Goal: Find specific page/section: Find specific page/section

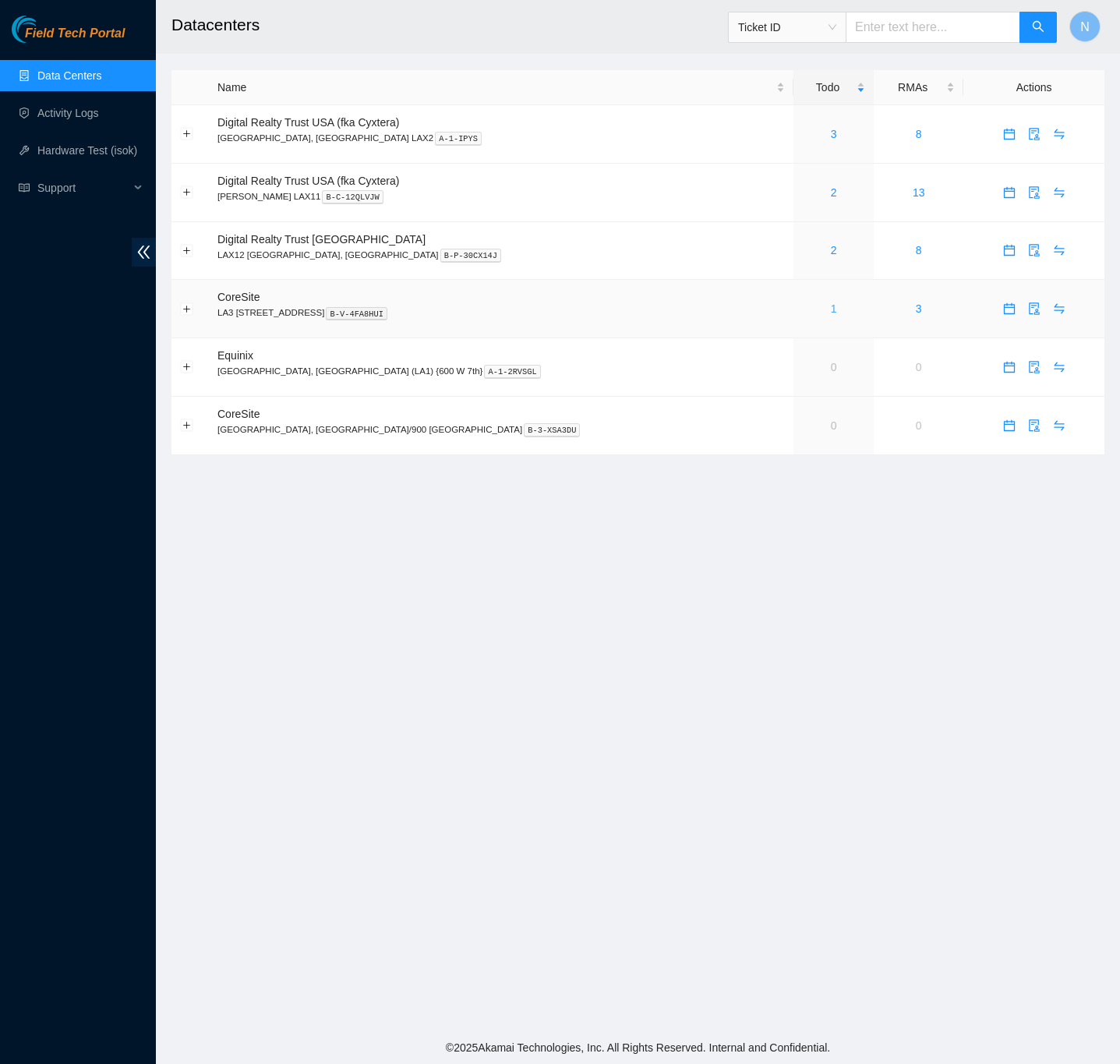
click at [831, 309] on link "1" at bounding box center [833, 309] width 6 height 12
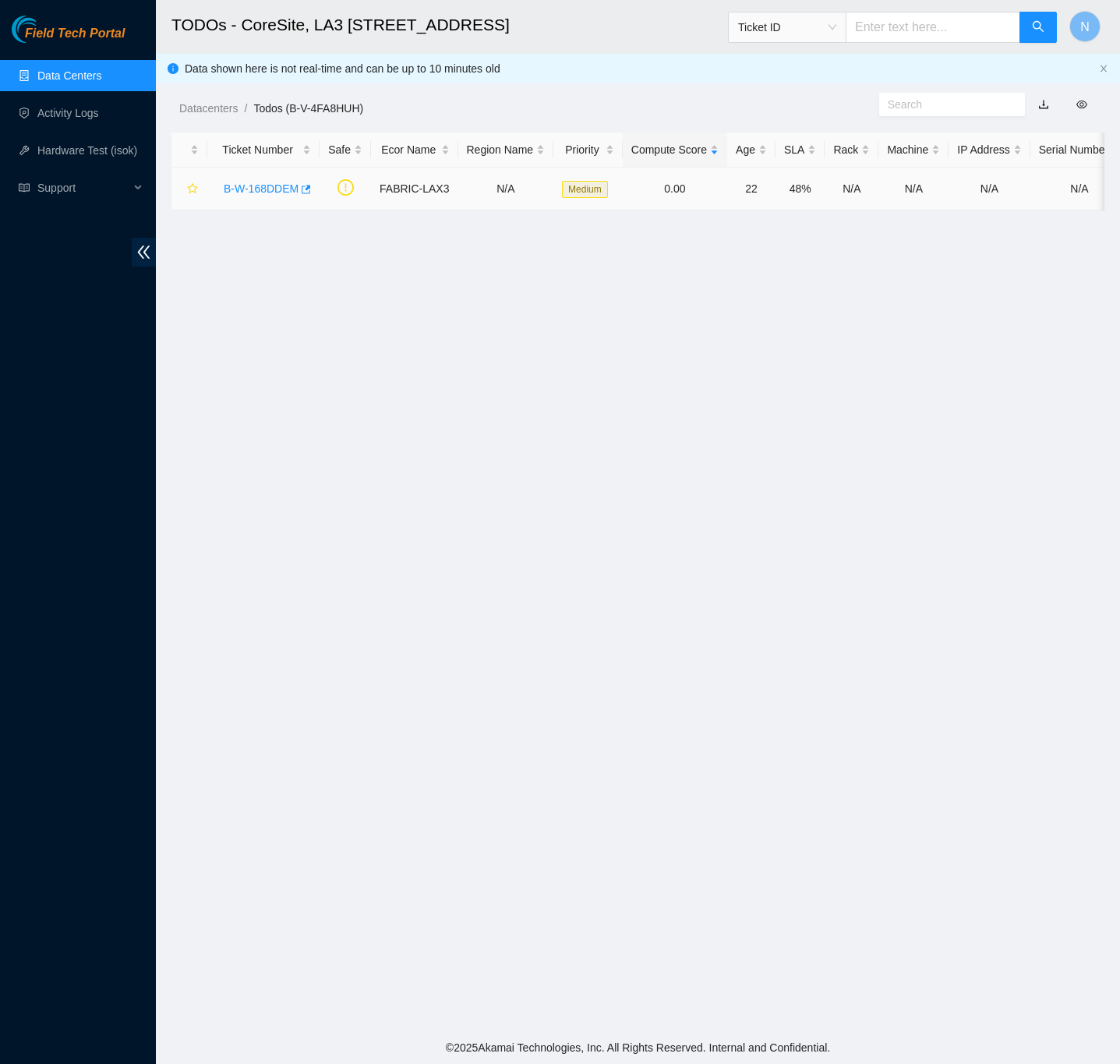
click at [246, 185] on link "B-W-168DDEM" at bounding box center [261, 189] width 75 height 12
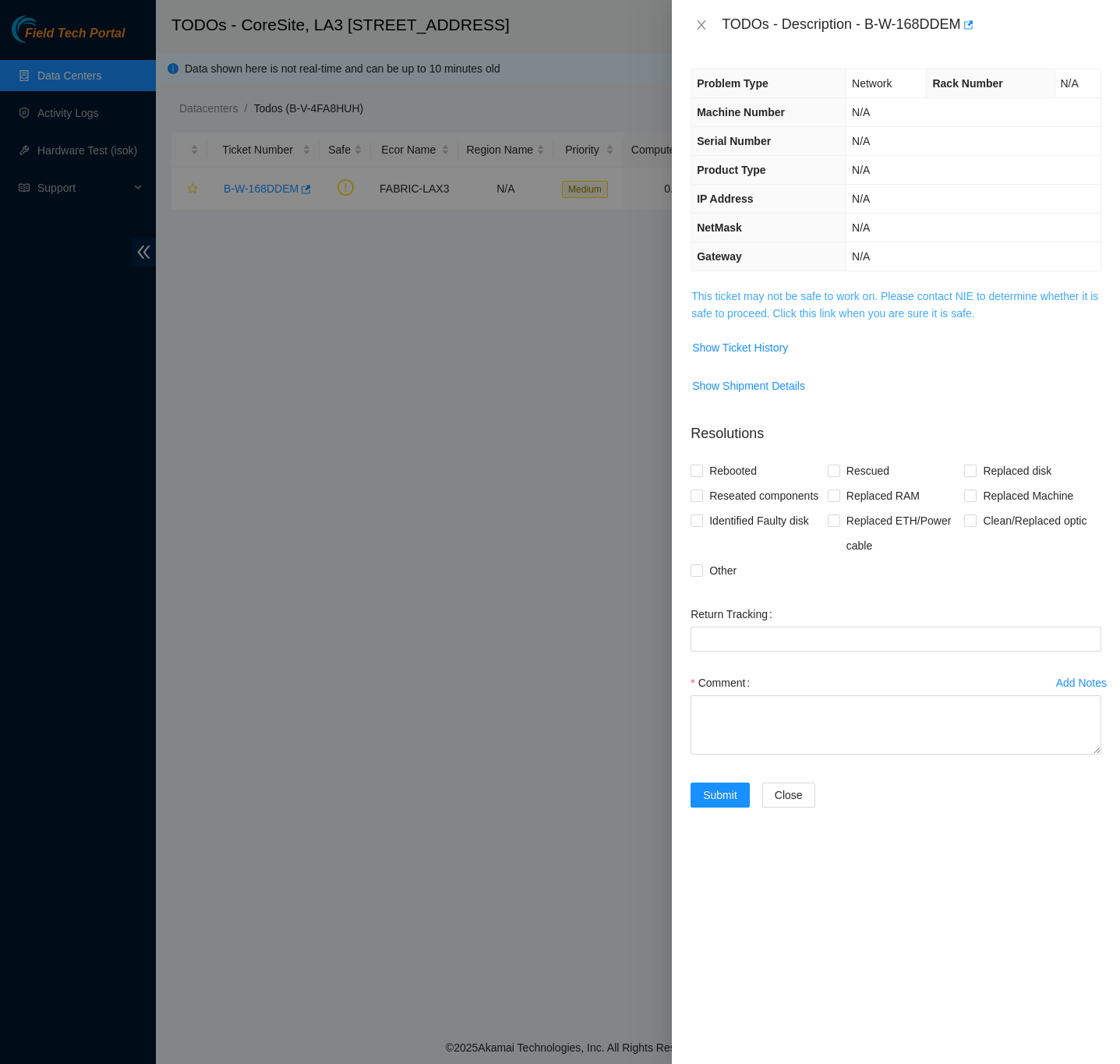
click at [702, 318] on link "This ticket may not be safe to work on. Please contact NIE to determine whether…" at bounding box center [894, 305] width 407 height 30
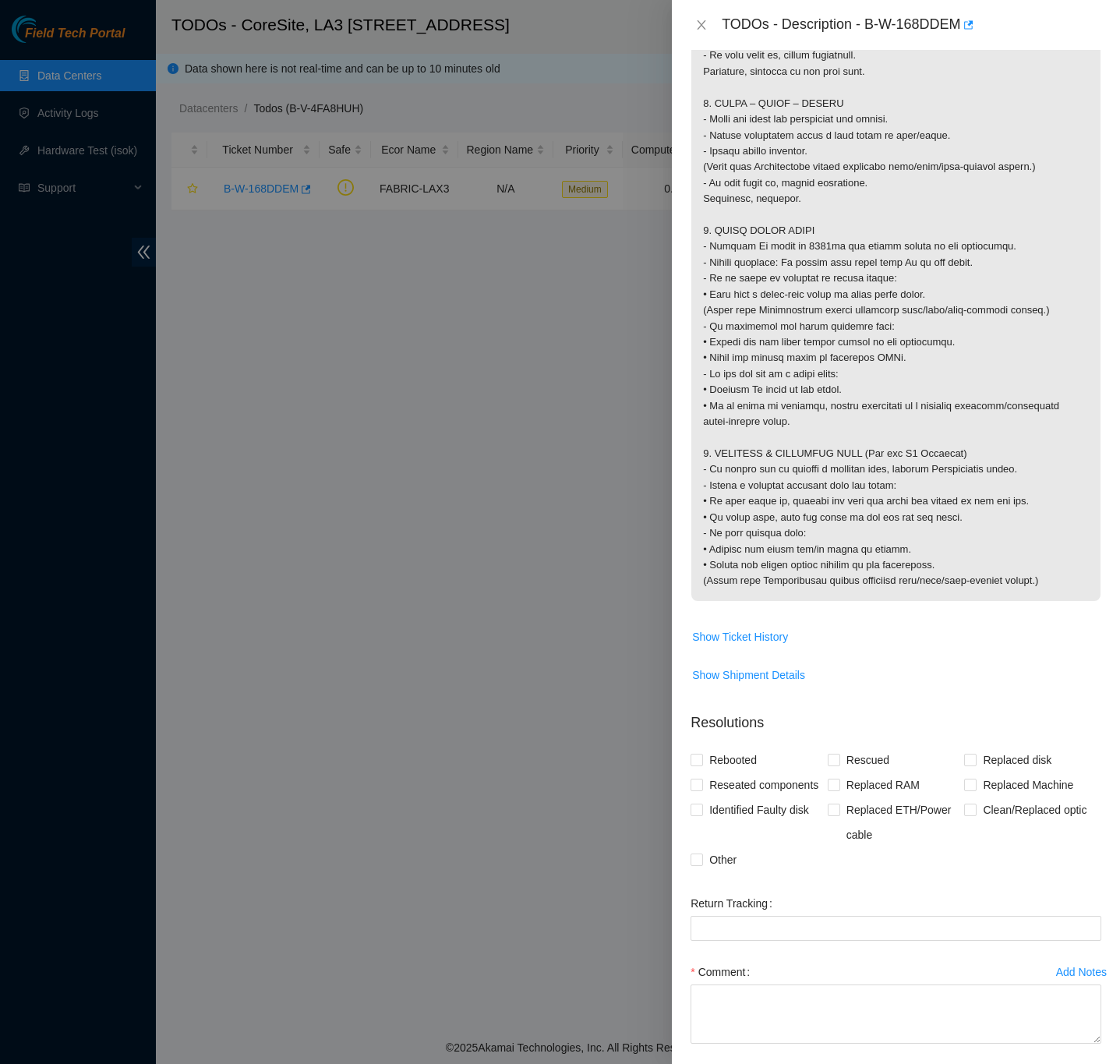
scroll to position [351, 0]
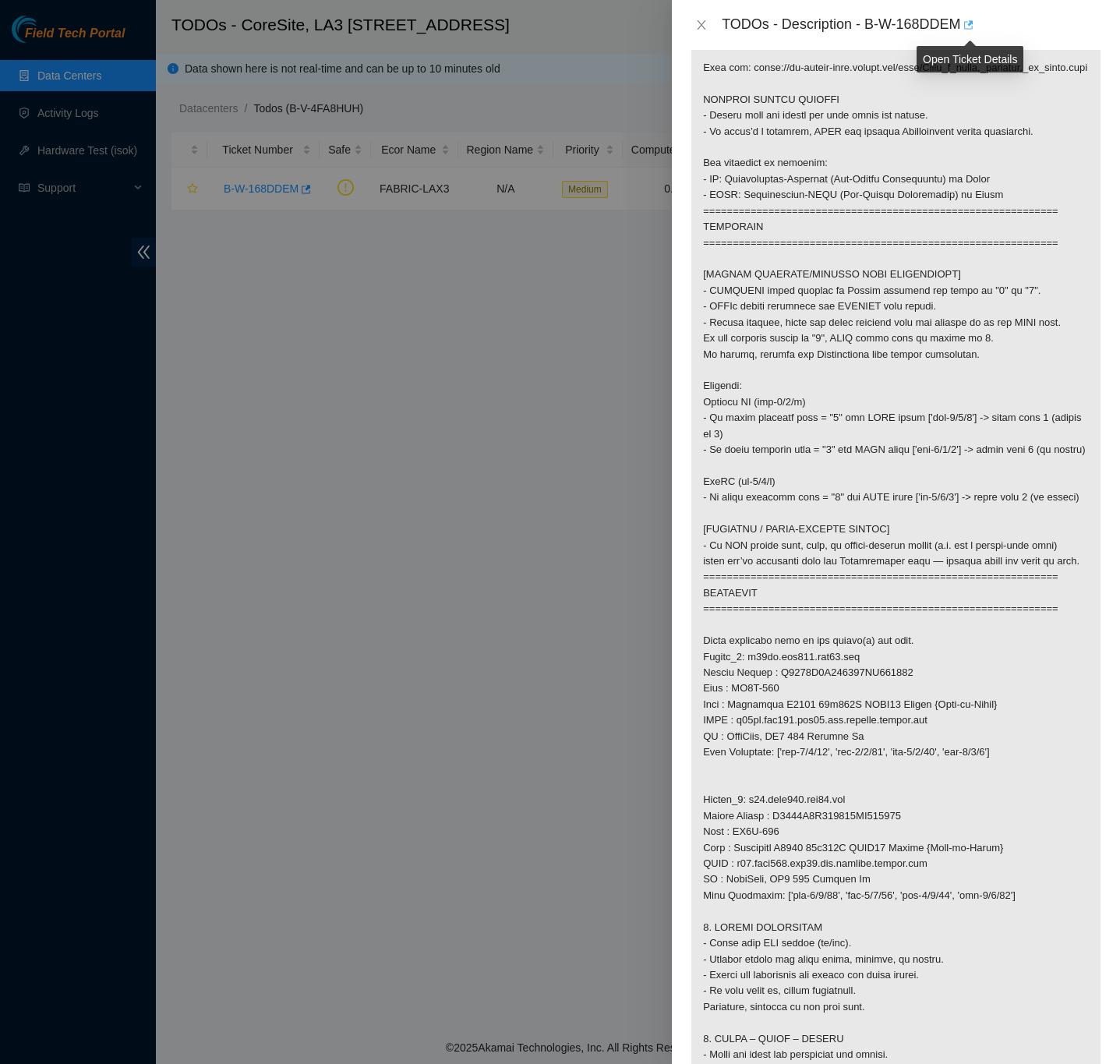
click at [974, 24] on button "button" at bounding box center [967, 24] width 12 height 25
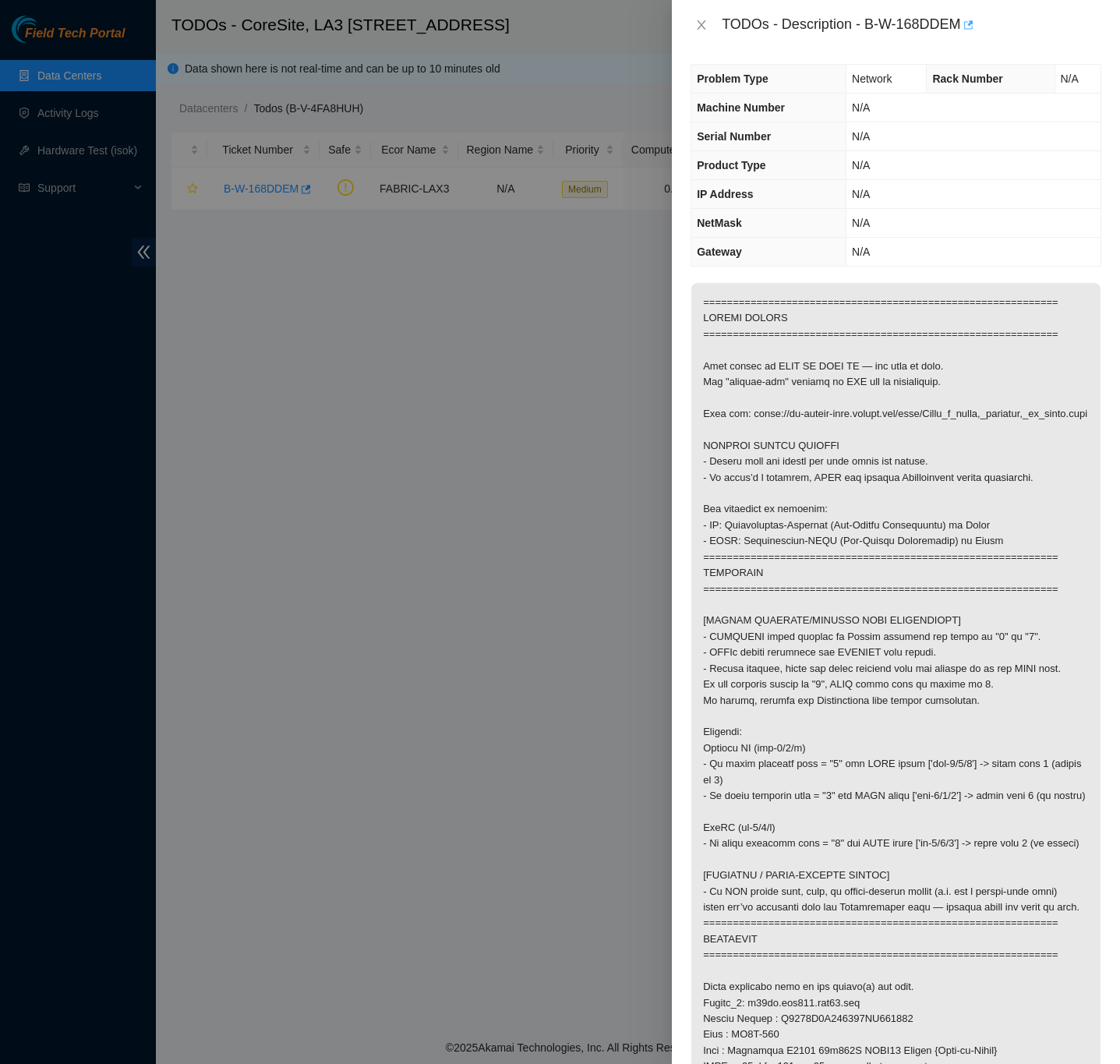
scroll to position [0, 0]
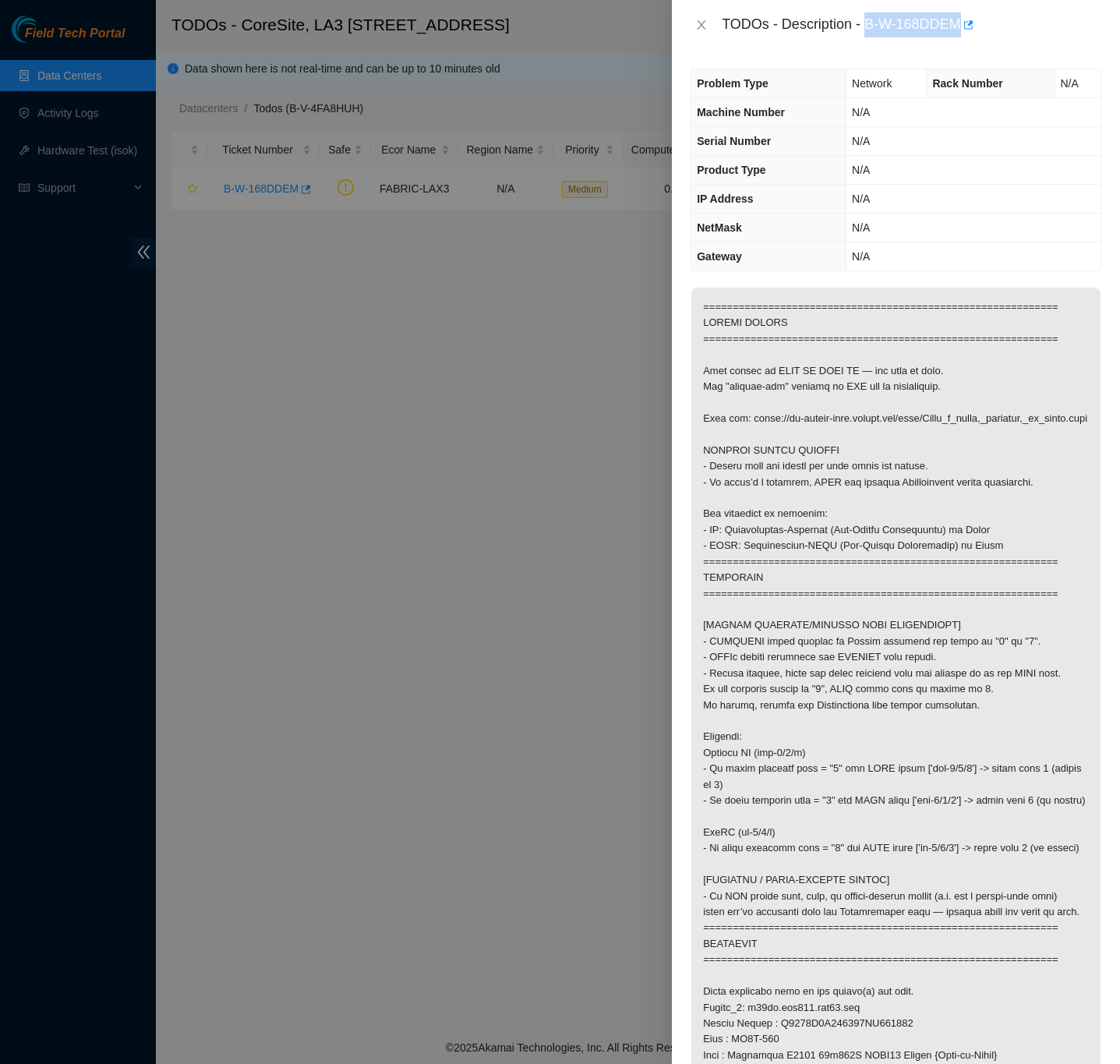
drag, startPoint x: 866, startPoint y: 26, endPoint x: 959, endPoint y: 28, distance: 93.0
click at [959, 28] on div "TODOs - Description - B-W-168DDEM" at bounding box center [912, 24] width 379 height 25
copy div "B-W-168DDEM"
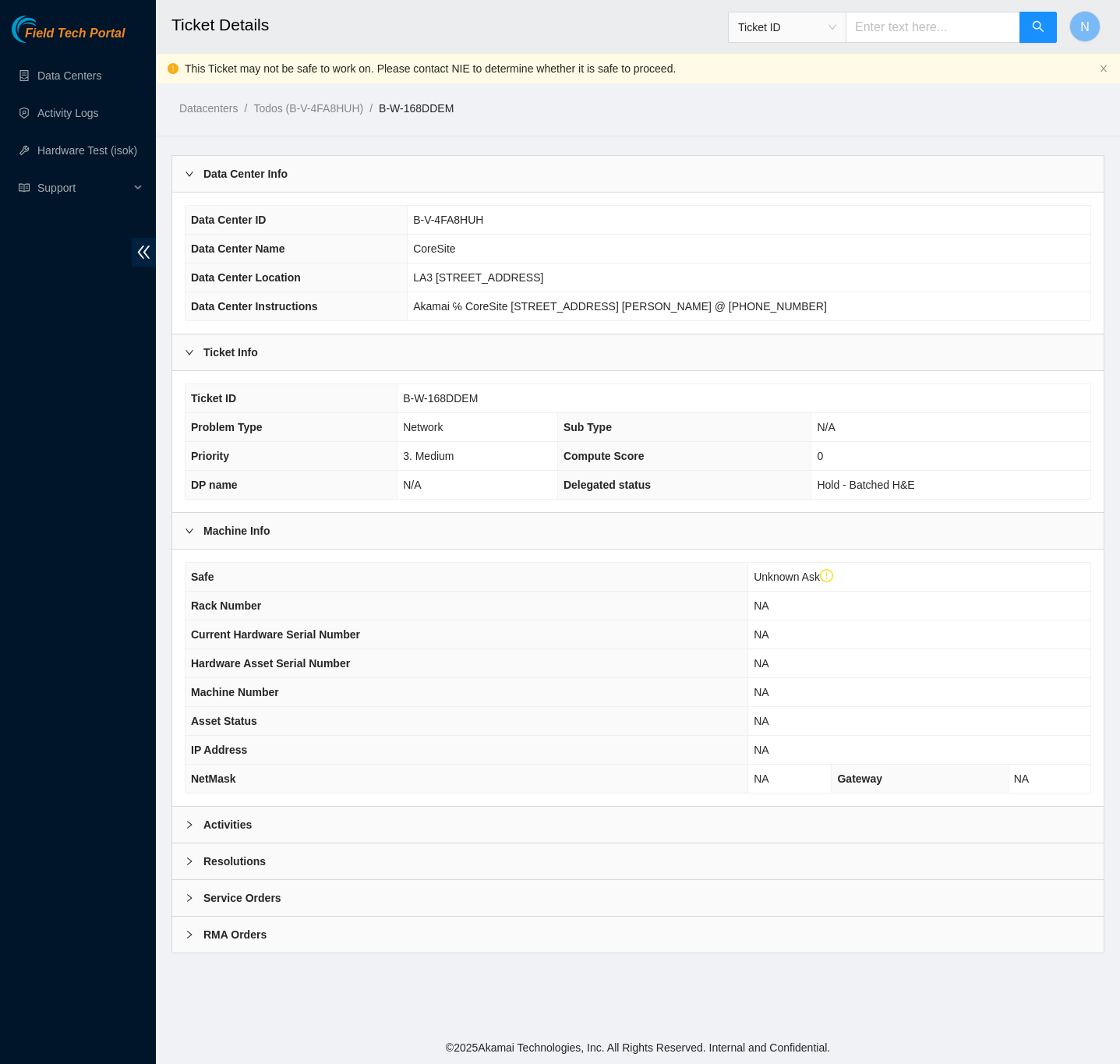
click at [229, 828] on b "Activities" at bounding box center [227, 825] width 48 height 17
